Goal: Task Accomplishment & Management: Complete application form

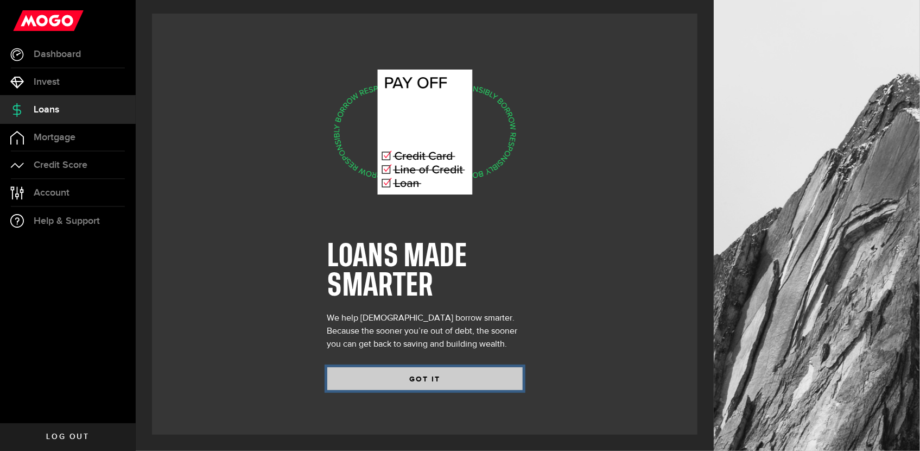
click at [426, 375] on button "GOT IT" at bounding box center [424, 378] width 195 height 23
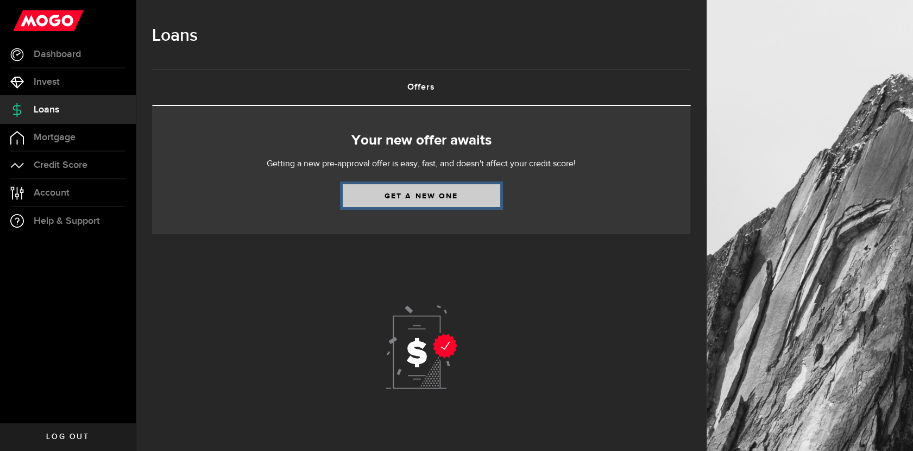
click at [423, 197] on link "Get a new one" at bounding box center [421, 195] width 157 height 23
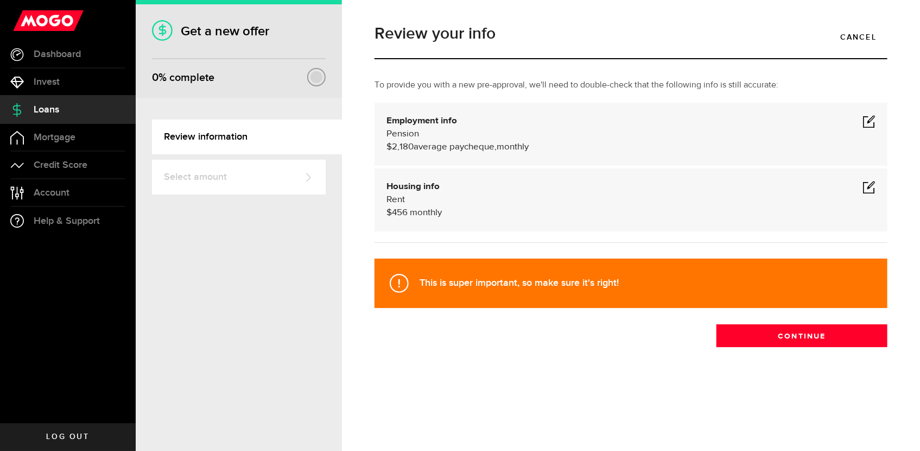
click at [871, 118] on span at bounding box center [869, 121] width 13 height 13
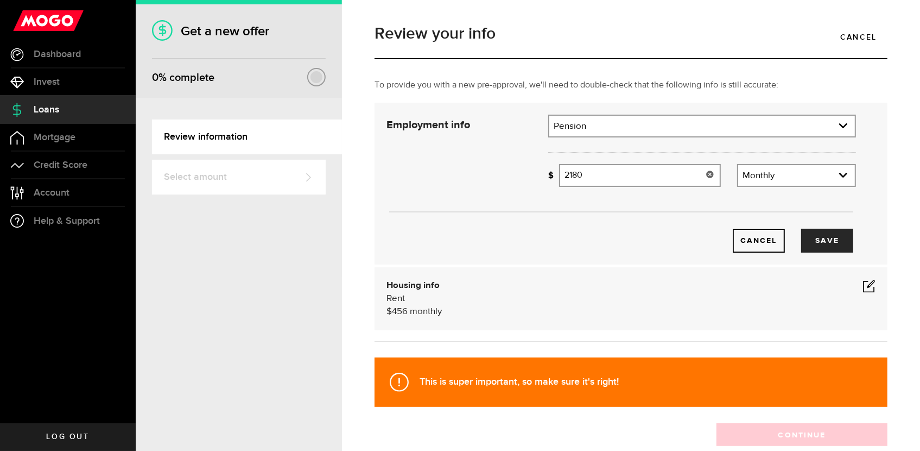
drag, startPoint x: 584, startPoint y: 175, endPoint x: 547, endPoint y: 179, distance: 37.1
click at [548, 179] on div "Missing your paycheque info! 2180 Average paycheque" at bounding box center [634, 175] width 173 height 23
paste input ",225"
type input "2,225"
click at [813, 237] on button "Save" at bounding box center [827, 241] width 52 height 24
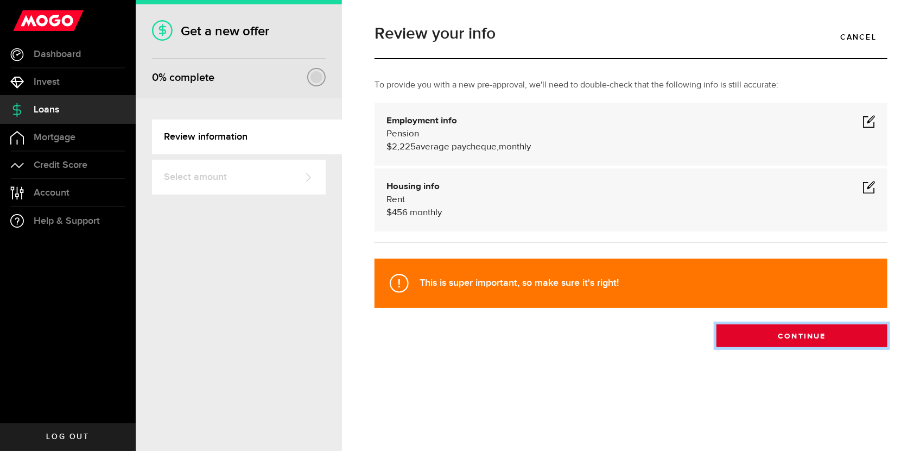
click at [805, 340] on button "Continue" at bounding box center [802, 335] width 171 height 23
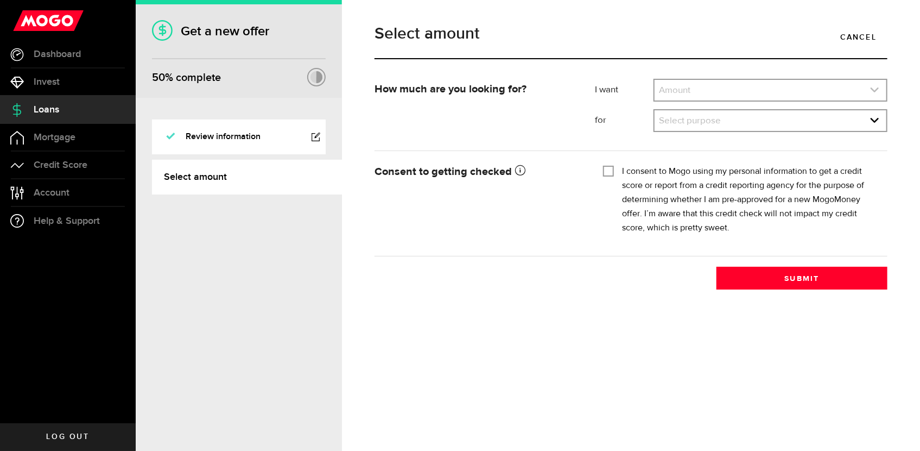
click at [873, 88] on icon "expand select" at bounding box center [874, 89] width 9 height 9
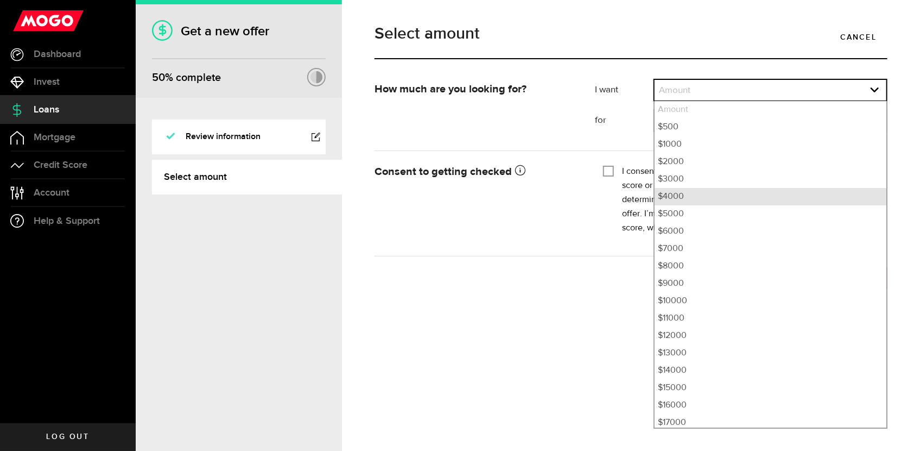
click at [695, 192] on li "$4000" at bounding box center [771, 196] width 232 height 17
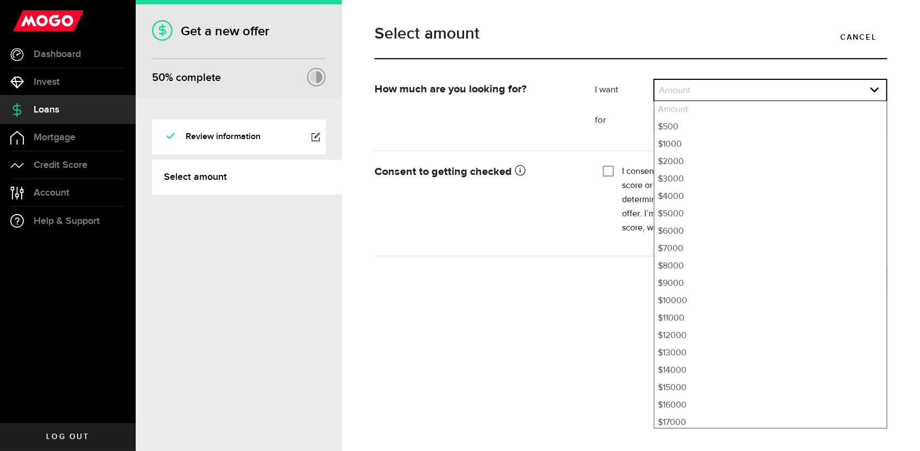
select select "4000"
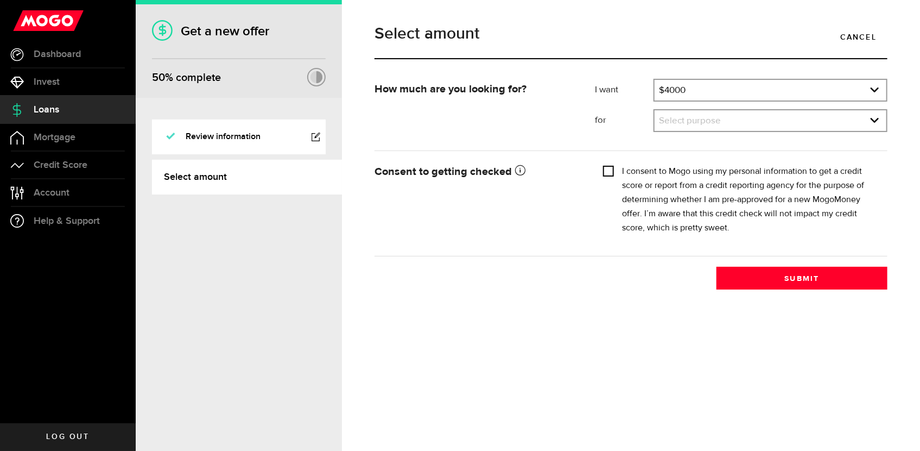
click at [609, 170] on input "I consent to Mogo using my personal information to get a credit score or report…" at bounding box center [608, 169] width 11 height 11
checkbox input "true"
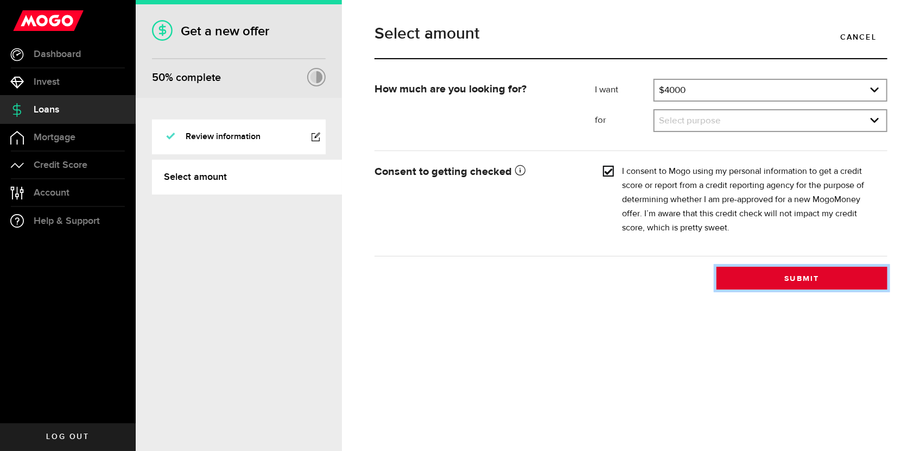
click at [806, 277] on button "Submit" at bounding box center [802, 278] width 171 height 23
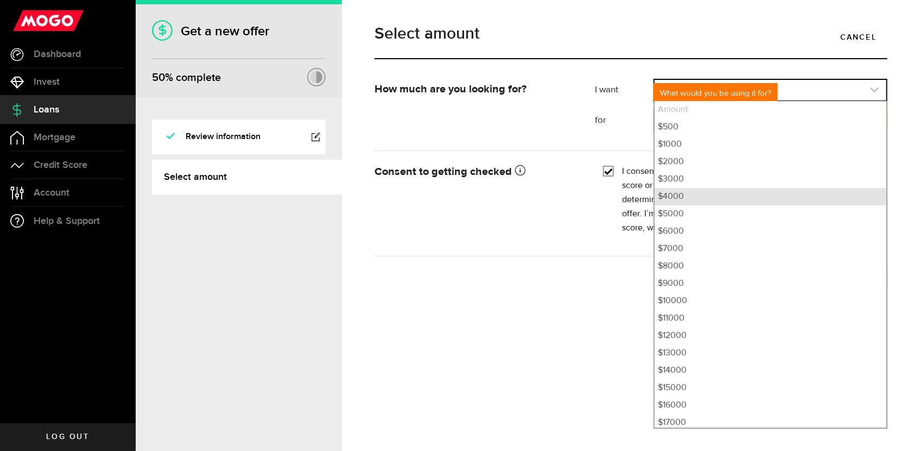
click at [873, 89] on icon "expand select" at bounding box center [874, 89] width 9 height 9
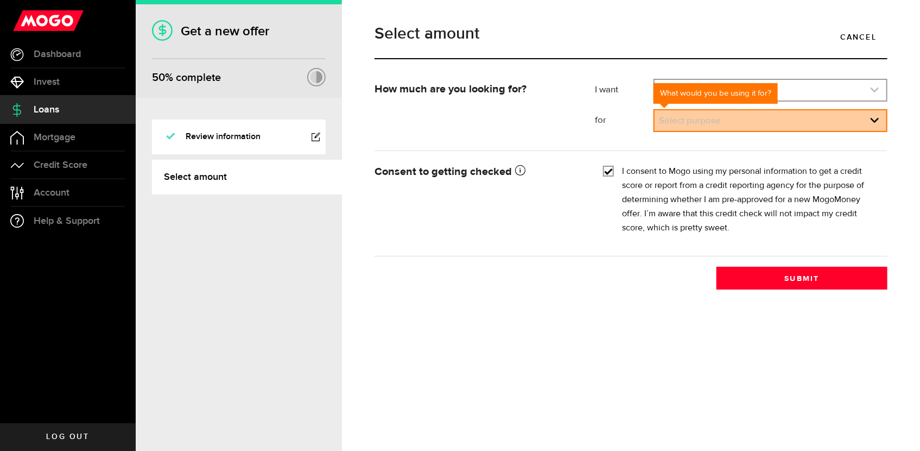
click at [874, 89] on icon "expand select" at bounding box center [874, 89] width 9 height 9
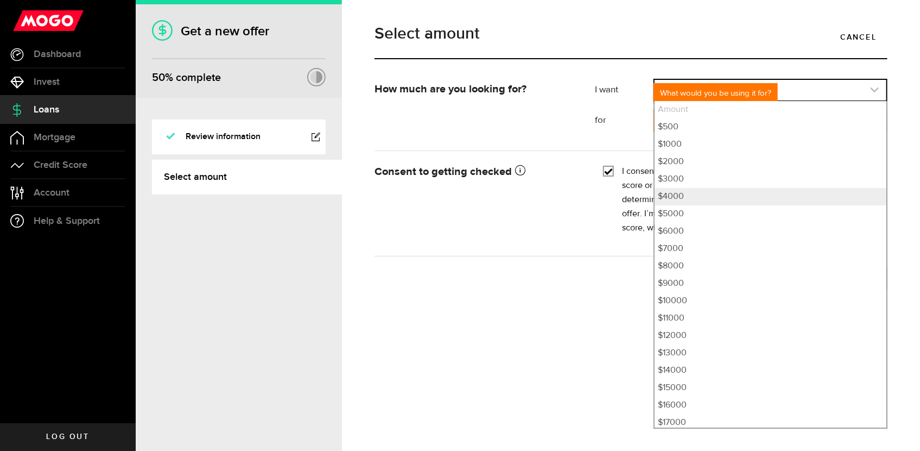
click at [874, 89] on icon "expand select" at bounding box center [874, 89] width 9 height 9
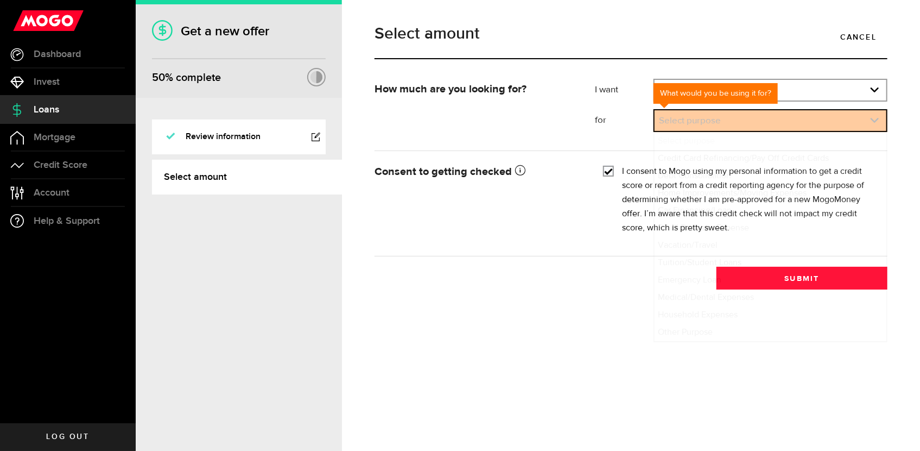
click at [874, 121] on use "expand select" at bounding box center [875, 120] width 8 height 5
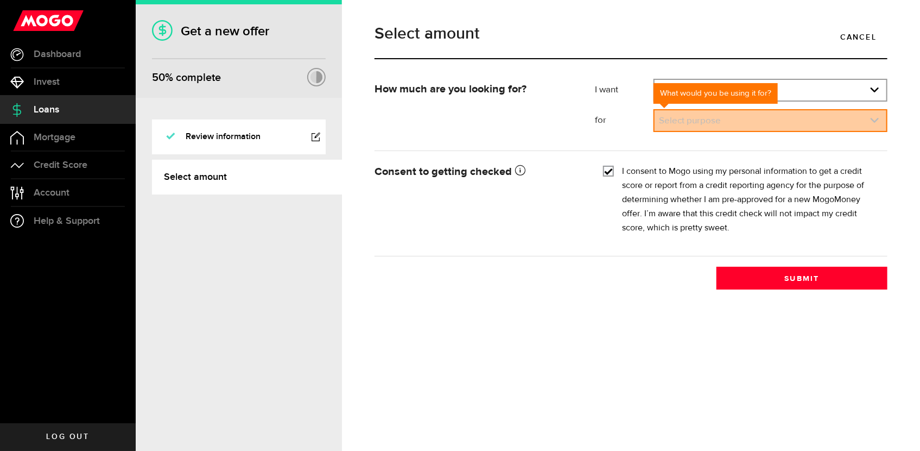
click at [874, 121] on use "expand select" at bounding box center [875, 120] width 8 height 5
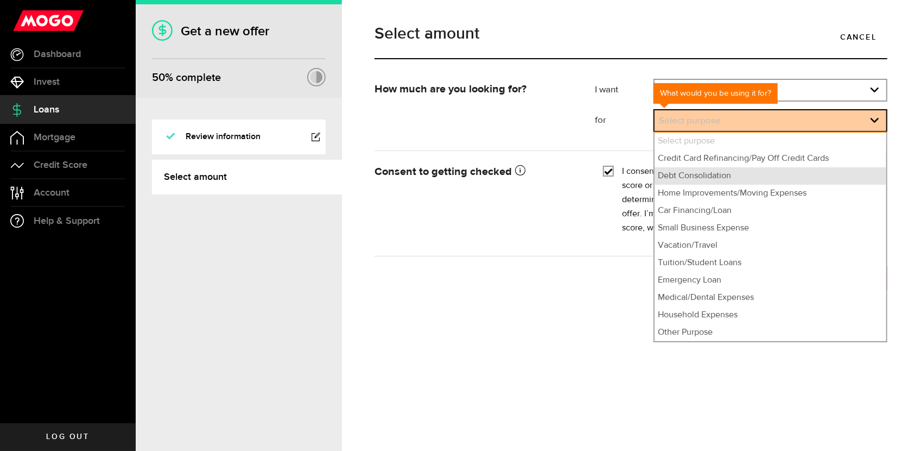
click at [710, 177] on li "Debt Consolidation" at bounding box center [771, 175] width 232 height 17
select select "Debt Consolidation"
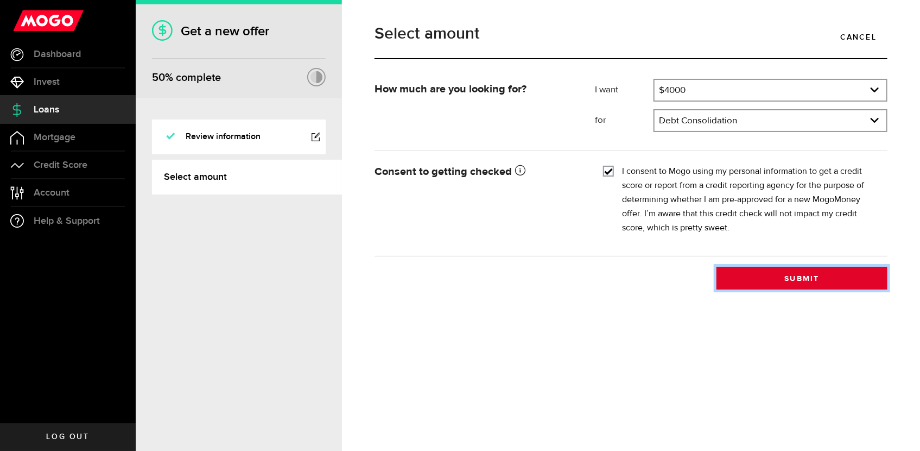
click at [804, 278] on button "Submit" at bounding box center [802, 278] width 171 height 23
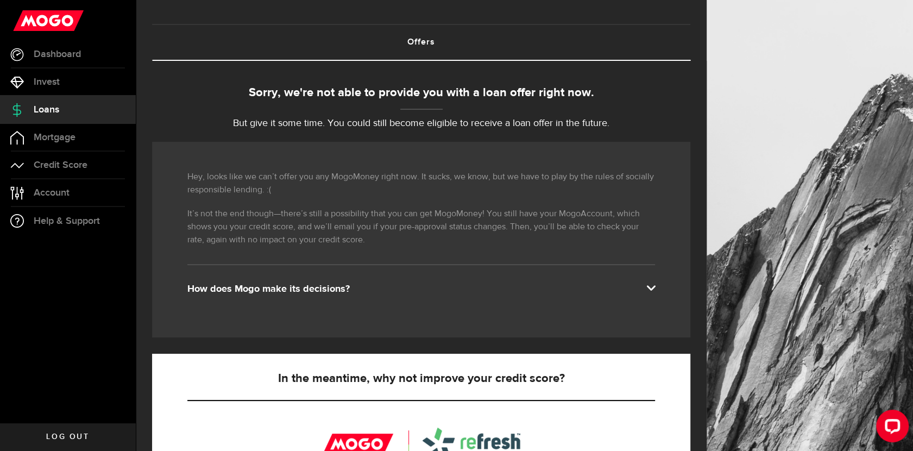
scroll to position [163, 0]
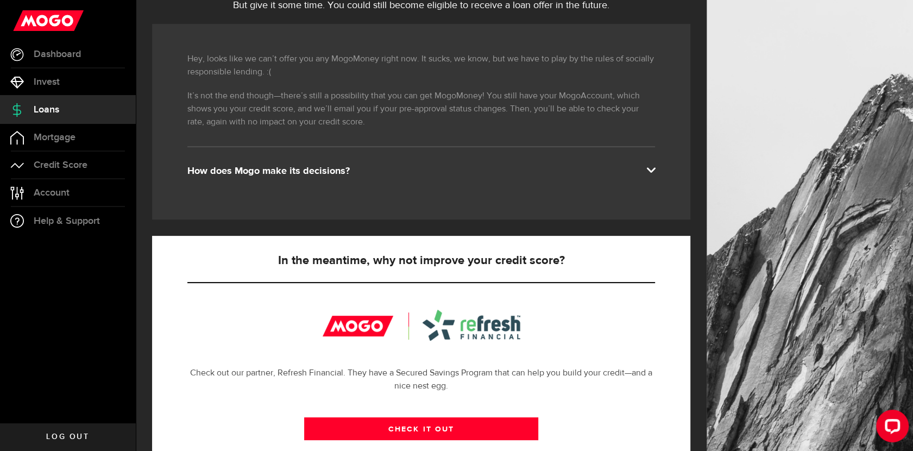
click at [655, 168] on span at bounding box center [650, 168] width 9 height 9
click at [655, 167] on span at bounding box center [650, 168] width 9 height 9
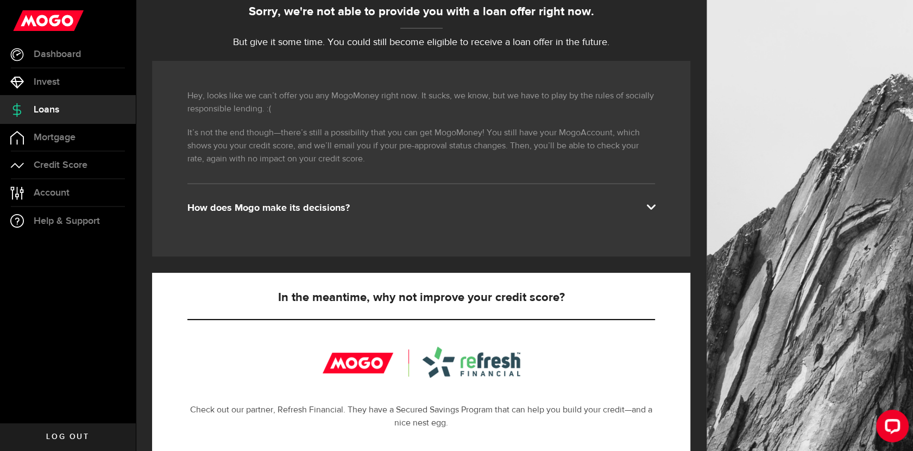
scroll to position [0, 0]
